Goal: Navigation & Orientation: Find specific page/section

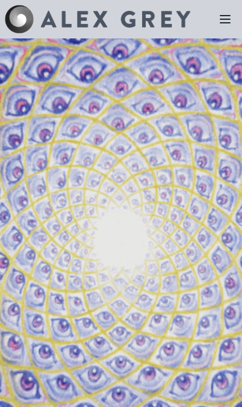
click at [219, 25] on icon at bounding box center [225, 19] width 14 height 14
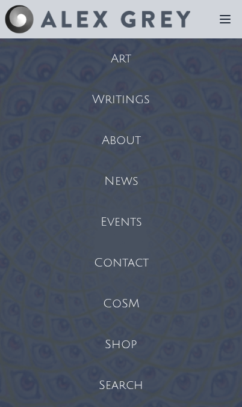
click at [118, 296] on div "CoSM" at bounding box center [121, 304] width 242 height 41
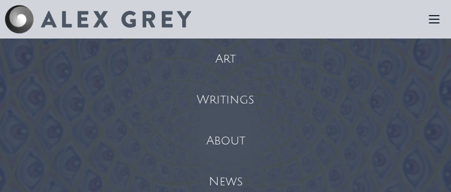
click at [41, 180] on div "News" at bounding box center [225, 181] width 451 height 41
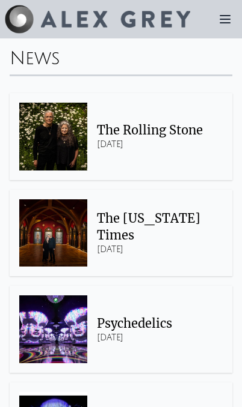
click at [227, 23] on icon at bounding box center [225, 19] width 10 height 7
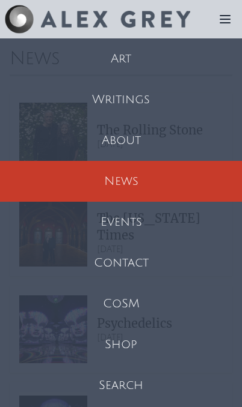
click at [127, 55] on div "Art" at bounding box center [121, 58] width 242 height 41
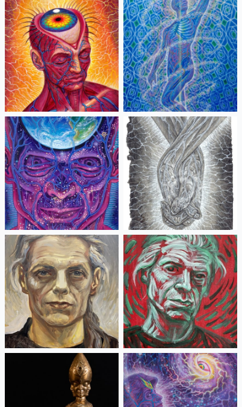
scroll to position [3679, 0]
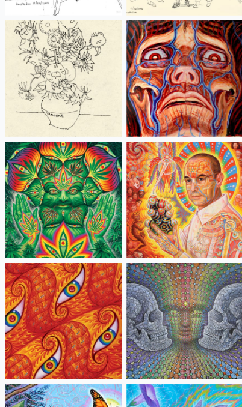
scroll to position [7107, 0]
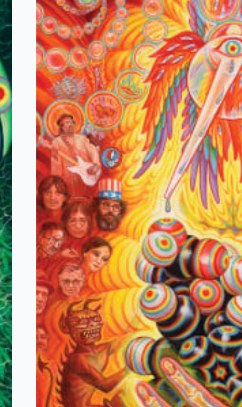
click at [123, 125] on img at bounding box center [180, 182] width 114 height 114
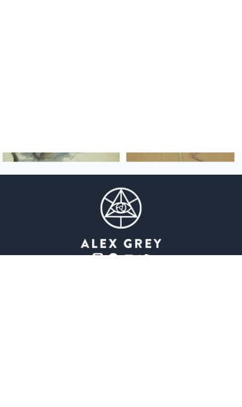
scroll to position [20125, 0]
